Goal: Navigation & Orientation: Find specific page/section

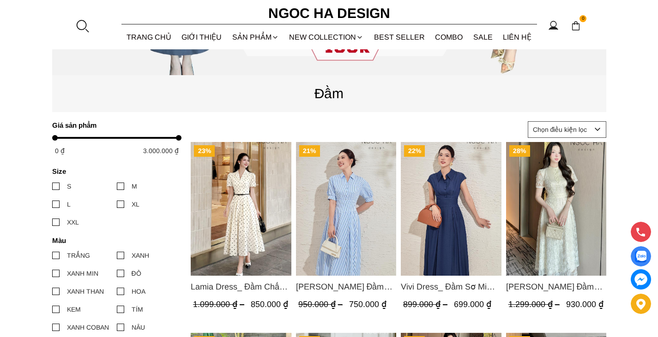
scroll to position [329, 0]
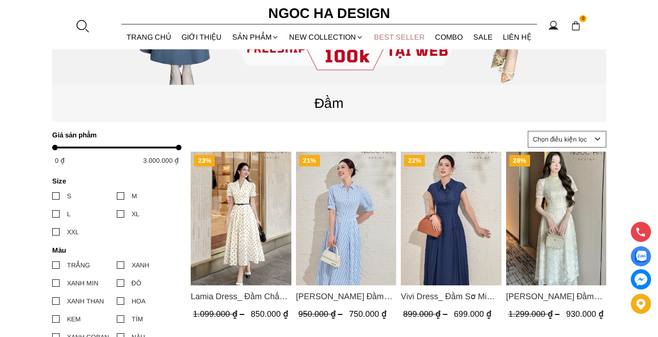
click at [409, 36] on link "BEST SELLER" at bounding box center [399, 37] width 61 height 24
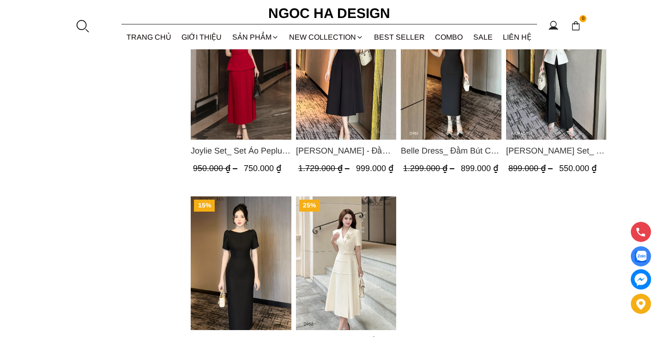
scroll to position [923, 0]
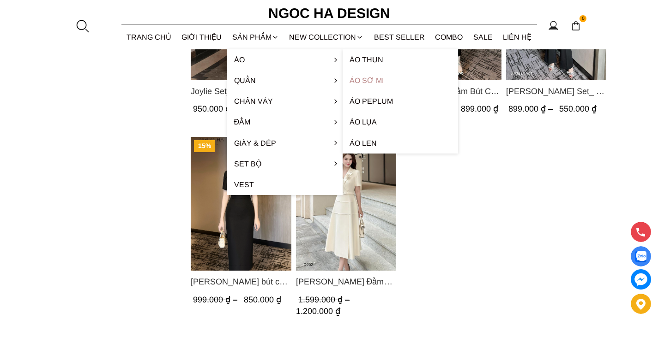
drag, startPoint x: 249, startPoint y: 54, endPoint x: 361, endPoint y: 78, distance: 114.2
click at [343, 70] on li "Áo Áo thun Áo sơ mi Áo Peplum Áo lụa Áo len" at bounding box center [284, 59] width 115 height 21
click at [365, 123] on link "Áo lụa" at bounding box center [400, 122] width 115 height 21
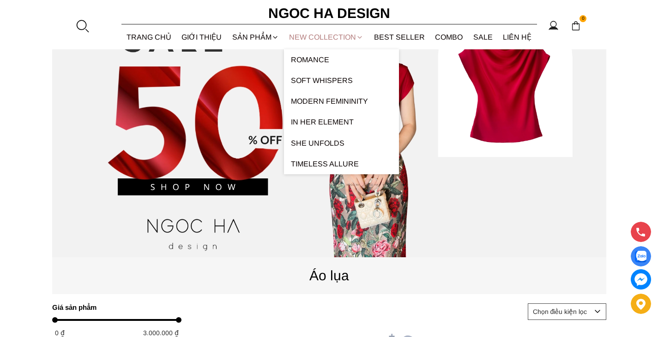
scroll to position [138, 0]
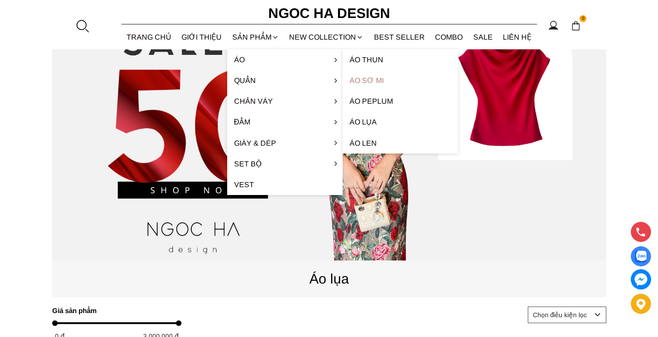
click at [357, 81] on link "Áo sơ mi" at bounding box center [400, 80] width 115 height 21
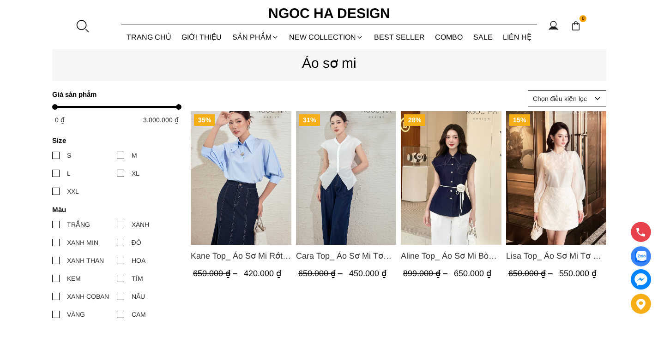
scroll to position [46, 0]
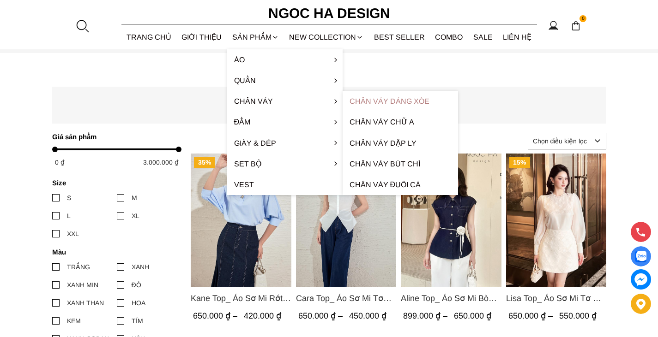
click at [389, 104] on link "Chân váy dáng xòe" at bounding box center [400, 101] width 115 height 21
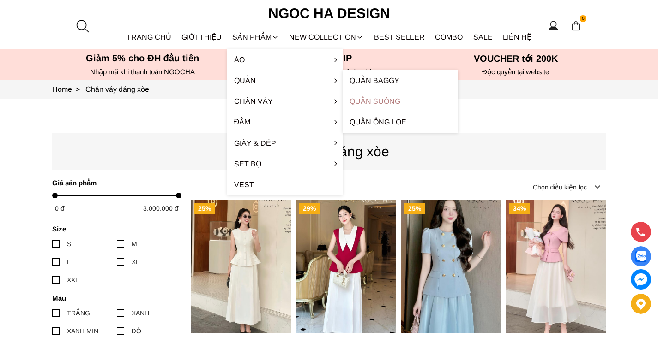
click at [379, 102] on link "Quần Suông" at bounding box center [400, 101] width 115 height 21
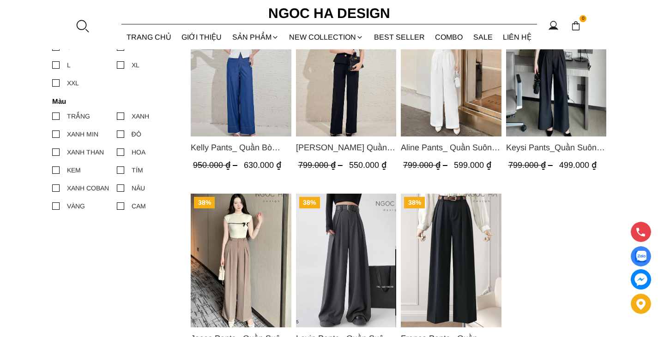
scroll to position [369, 0]
